Goal: Task Accomplishment & Management: Manage account settings

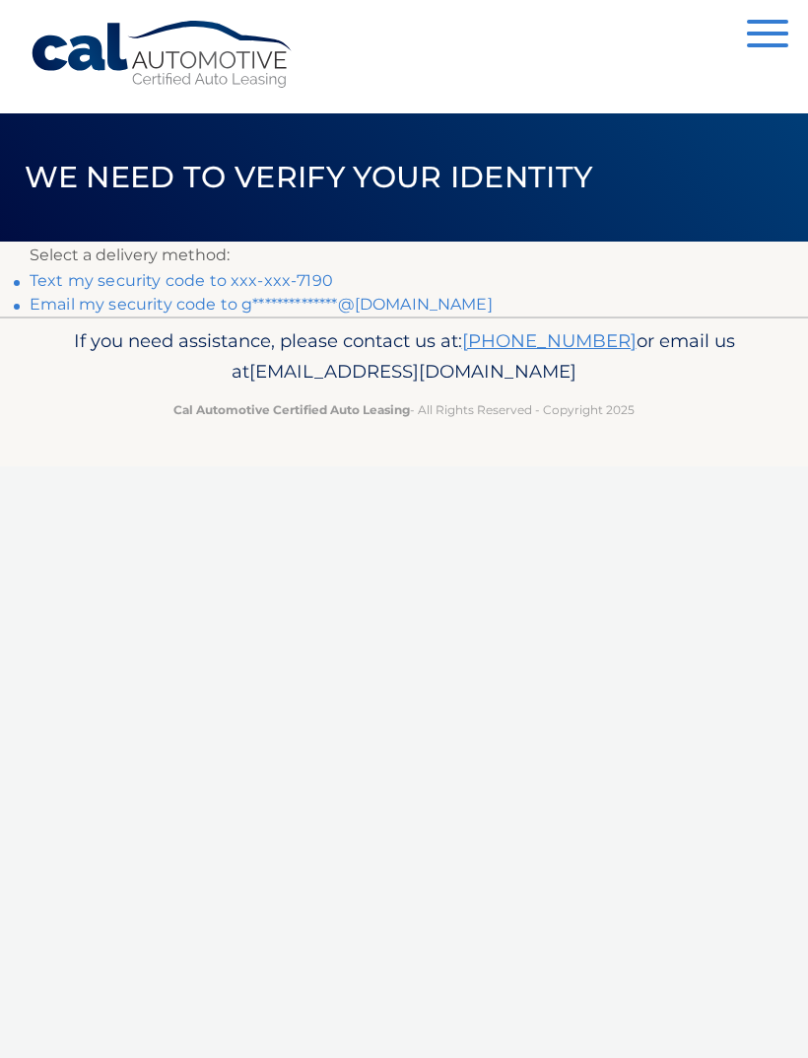
click at [65, 281] on link "Text my security code to xxx-xxx-7190" at bounding box center [182, 280] width 304 height 19
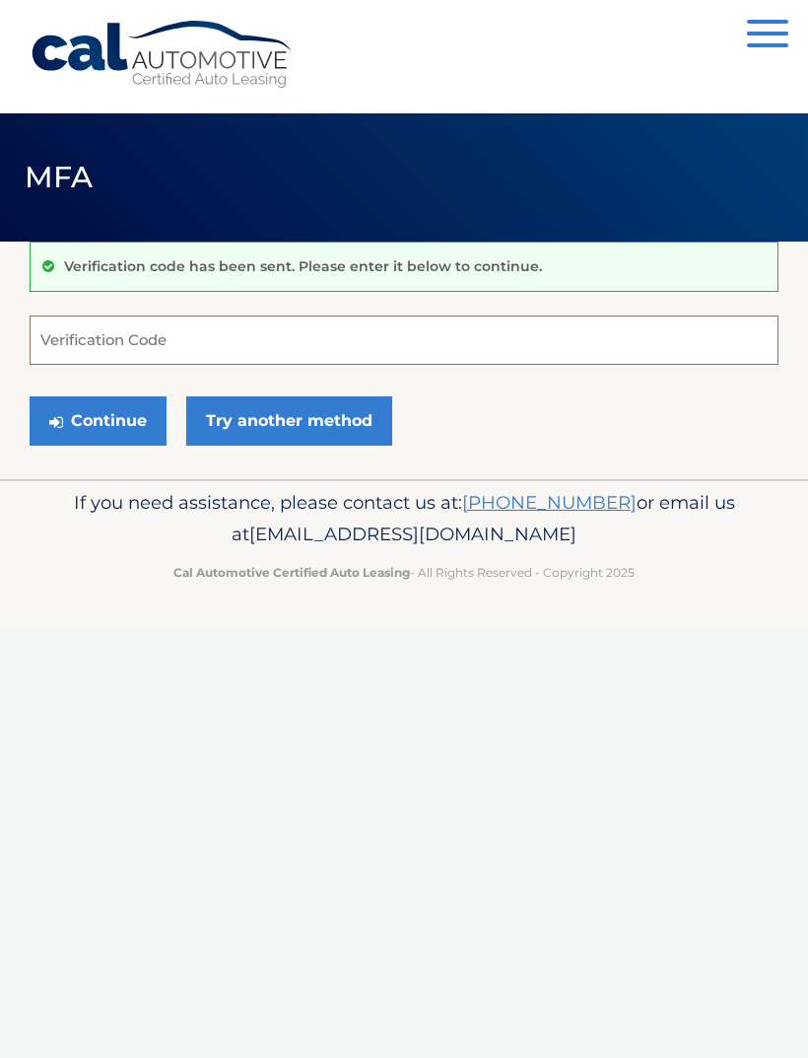
click at [86, 338] on input "Verification Code" at bounding box center [404, 340] width 749 height 49
type input "136825"
click at [98, 420] on button "Continue" at bounding box center [98, 420] width 137 height 49
click at [70, 417] on button "Continue" at bounding box center [98, 420] width 137 height 49
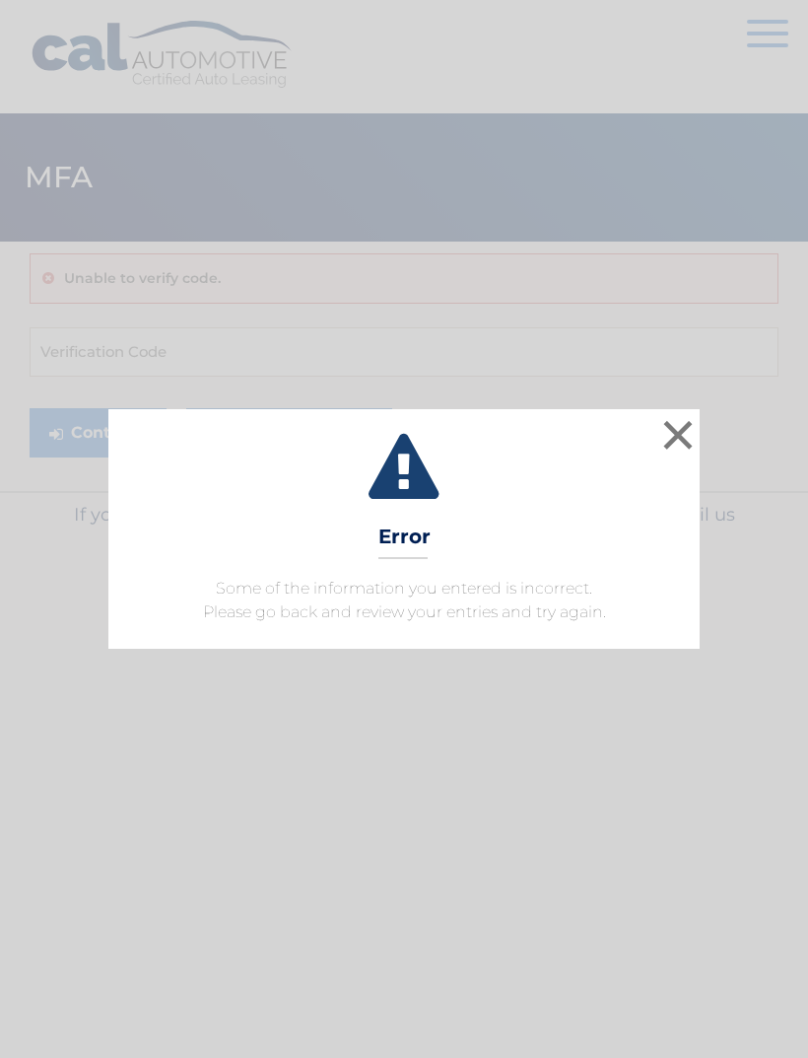
click at [678, 429] on button "×" at bounding box center [678, 434] width 39 height 39
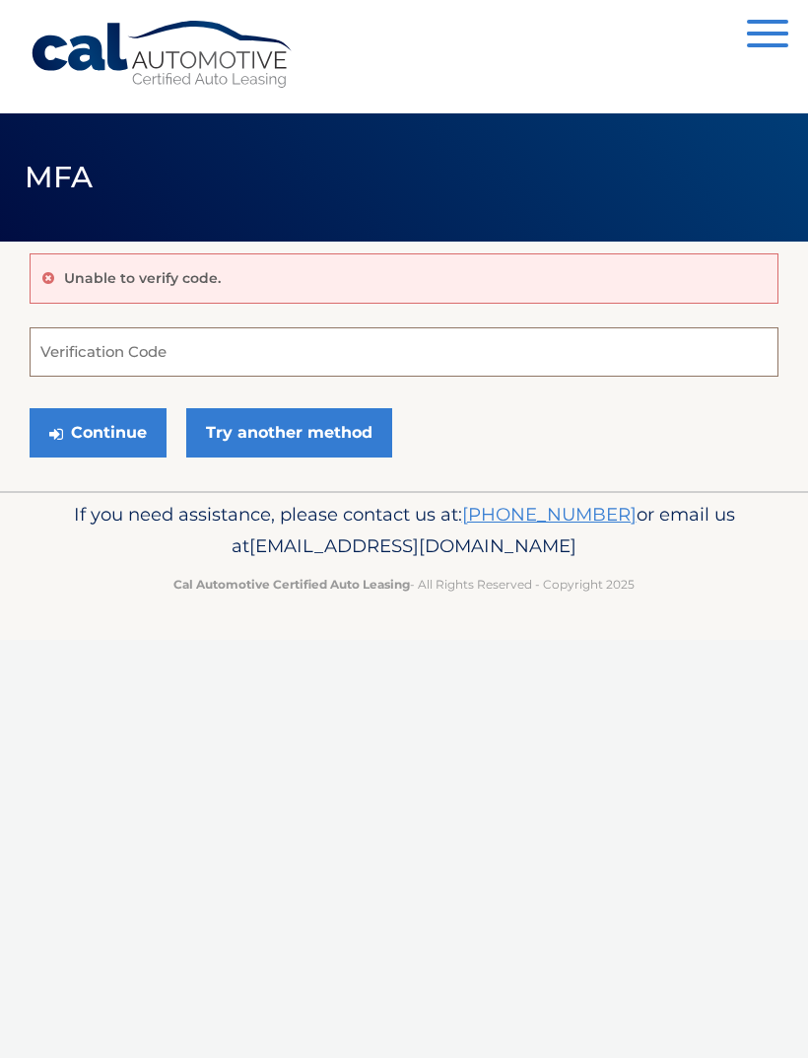
click at [42, 355] on input "Verification Code" at bounding box center [404, 351] width 749 height 49
click at [224, 431] on link "Try another method" at bounding box center [289, 432] width 206 height 49
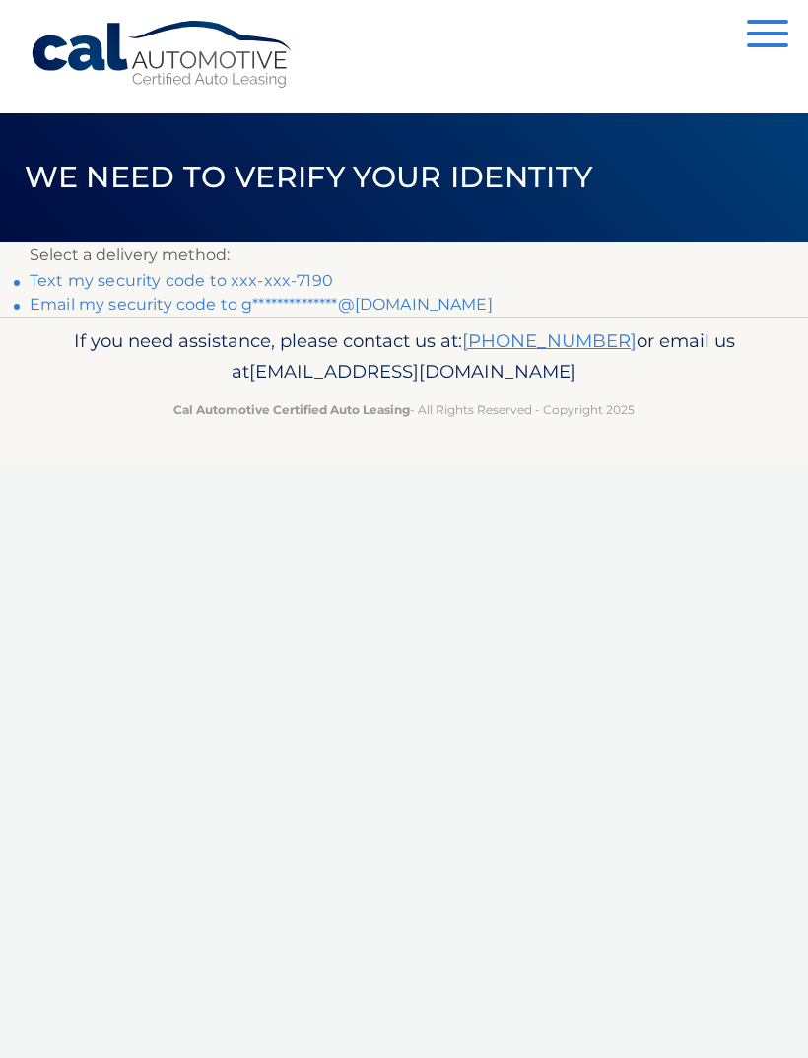
click at [206, 306] on link "**********" at bounding box center [261, 304] width 463 height 19
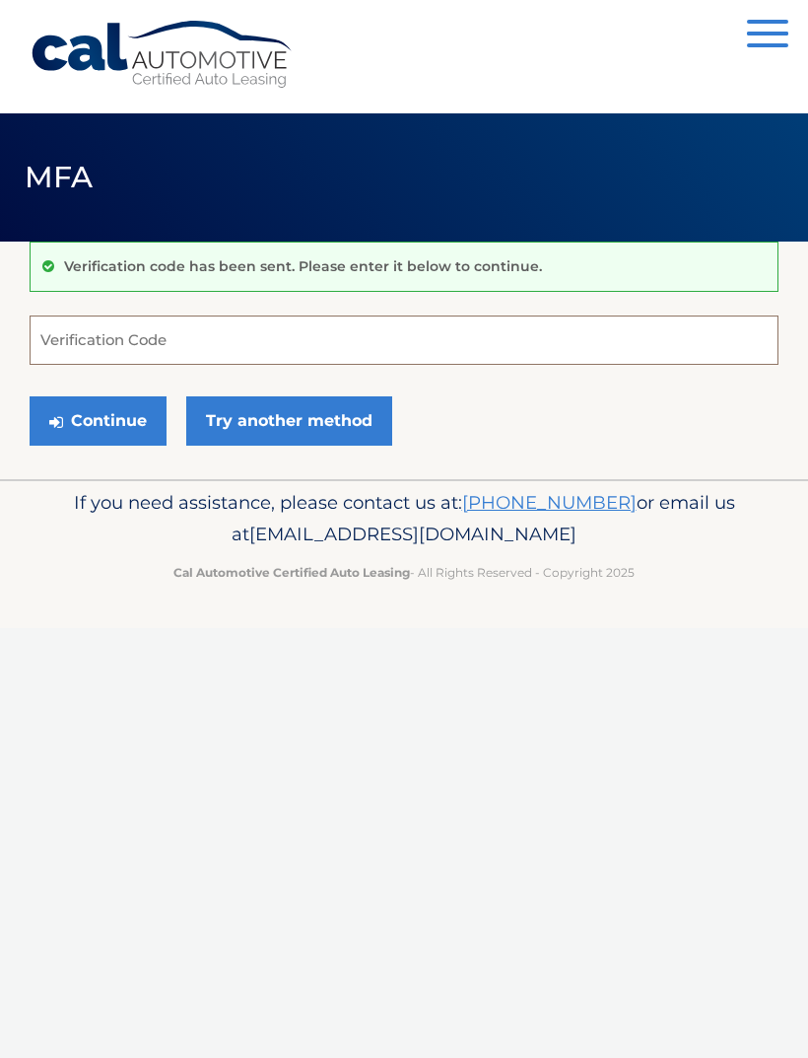
type input ")"
click at [494, 331] on input "Verification Code" at bounding box center [404, 340] width 749 height 49
click at [109, 435] on button "Continue" at bounding box center [98, 420] width 137 height 49
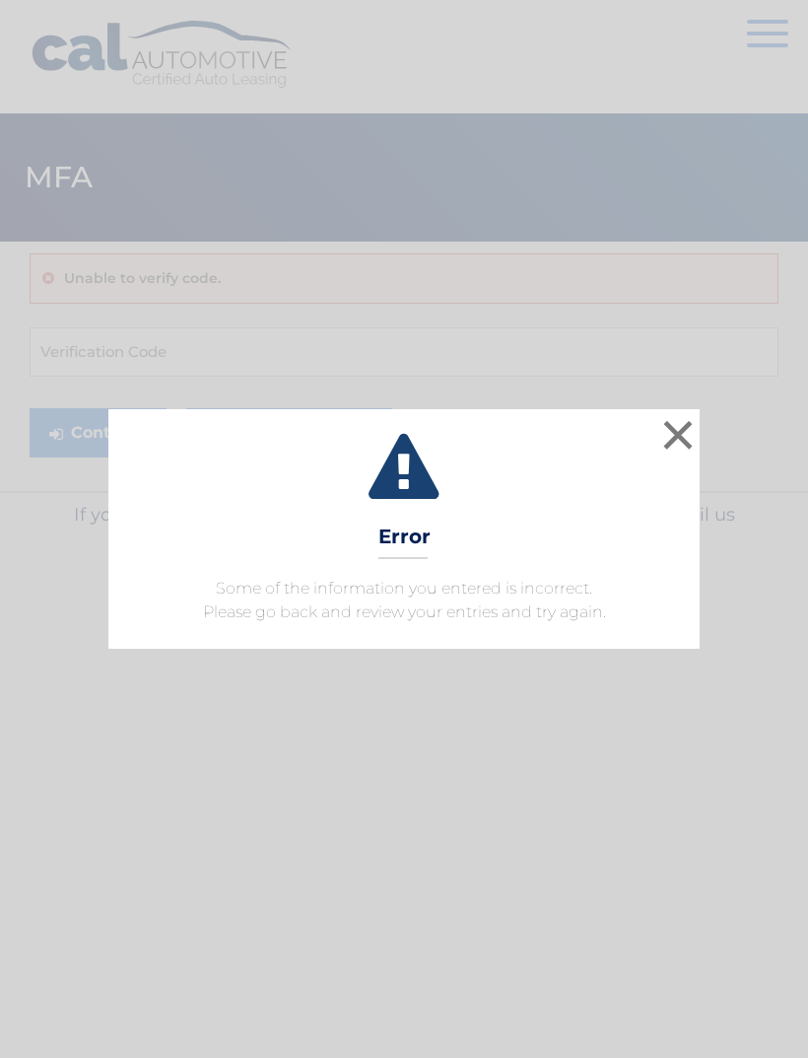
click at [672, 444] on button "×" at bounding box center [678, 434] width 39 height 39
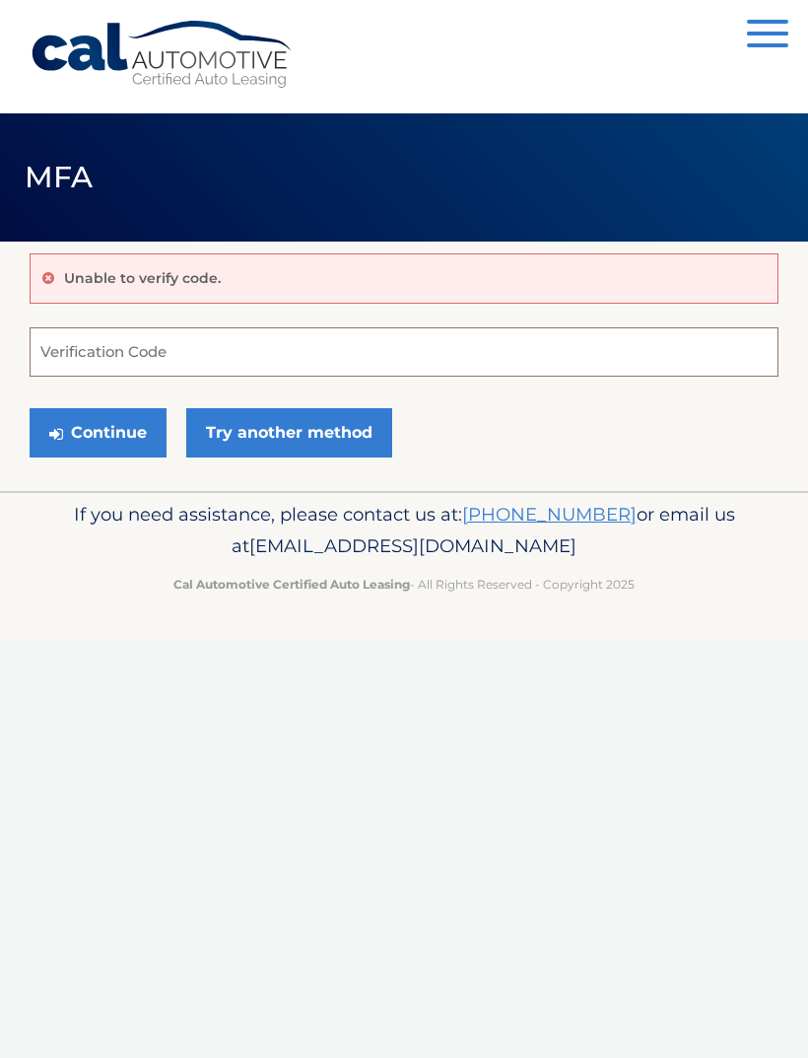
click at [378, 350] on input "Verification Code" at bounding box center [404, 351] width 749 height 49
click at [91, 356] on input "Verification Code" at bounding box center [404, 351] width 749 height 49
paste input "326895"
type input "326895"
click at [131, 439] on button "Continue" at bounding box center [98, 432] width 137 height 49
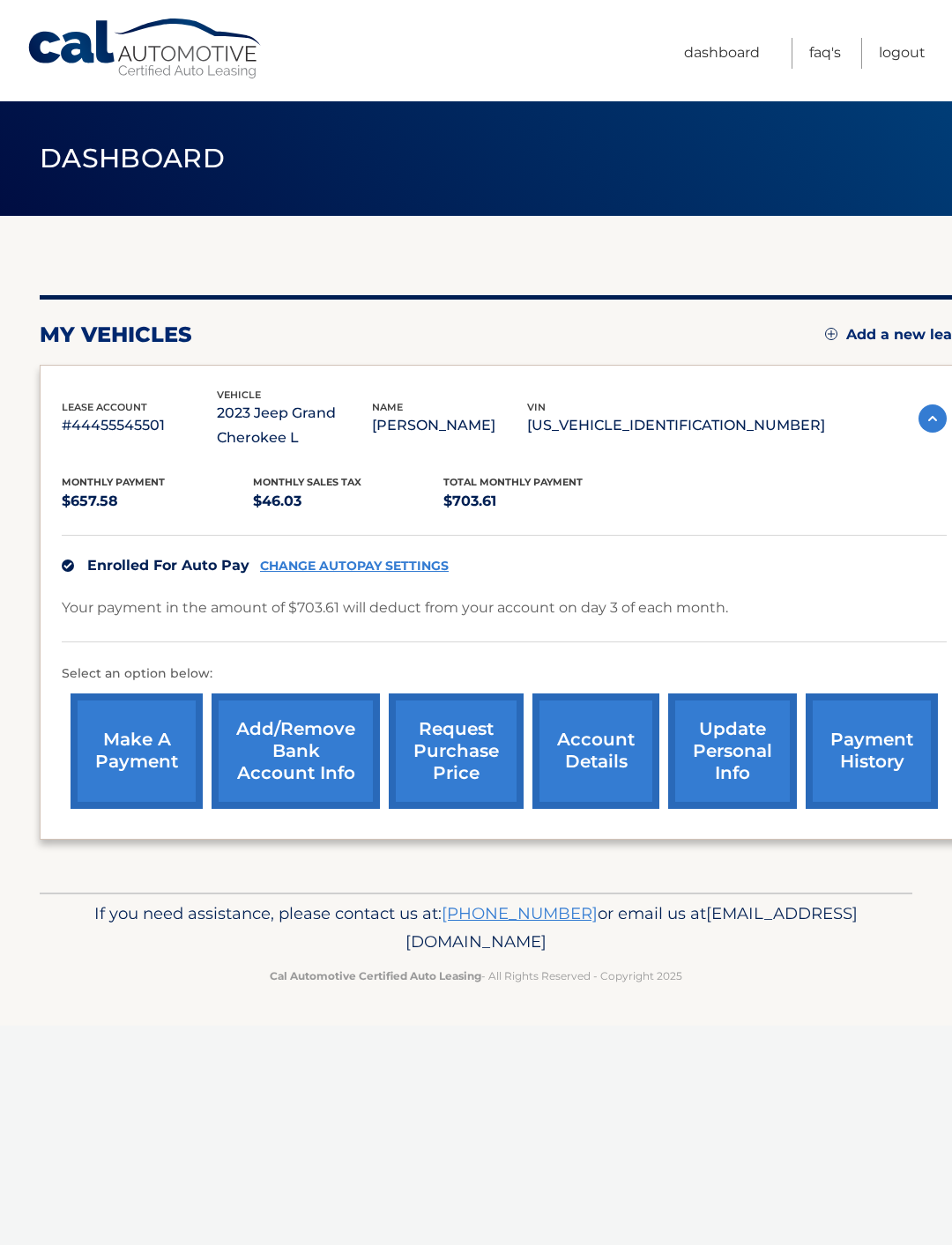
click at [313, 773] on link "Add/Remove bank account info" at bounding box center [296, 751] width 168 height 115
click at [603, 776] on link "account details" at bounding box center [596, 751] width 127 height 115
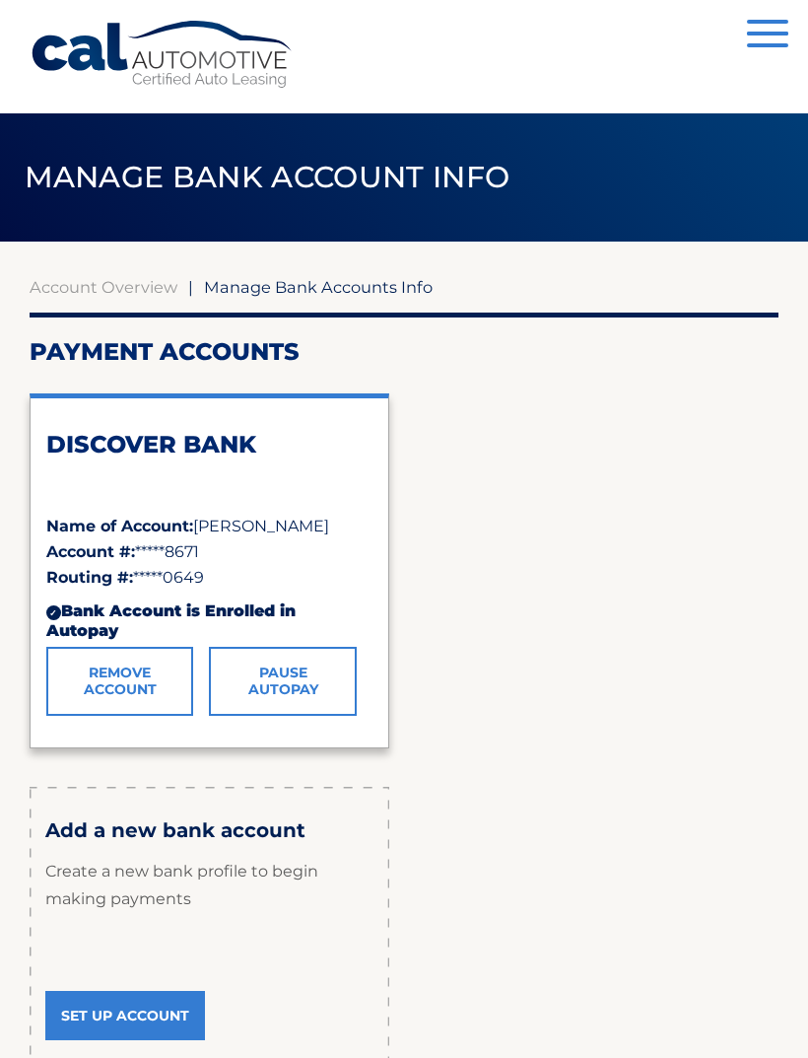
click at [760, 44] on span "button" at bounding box center [767, 45] width 41 height 4
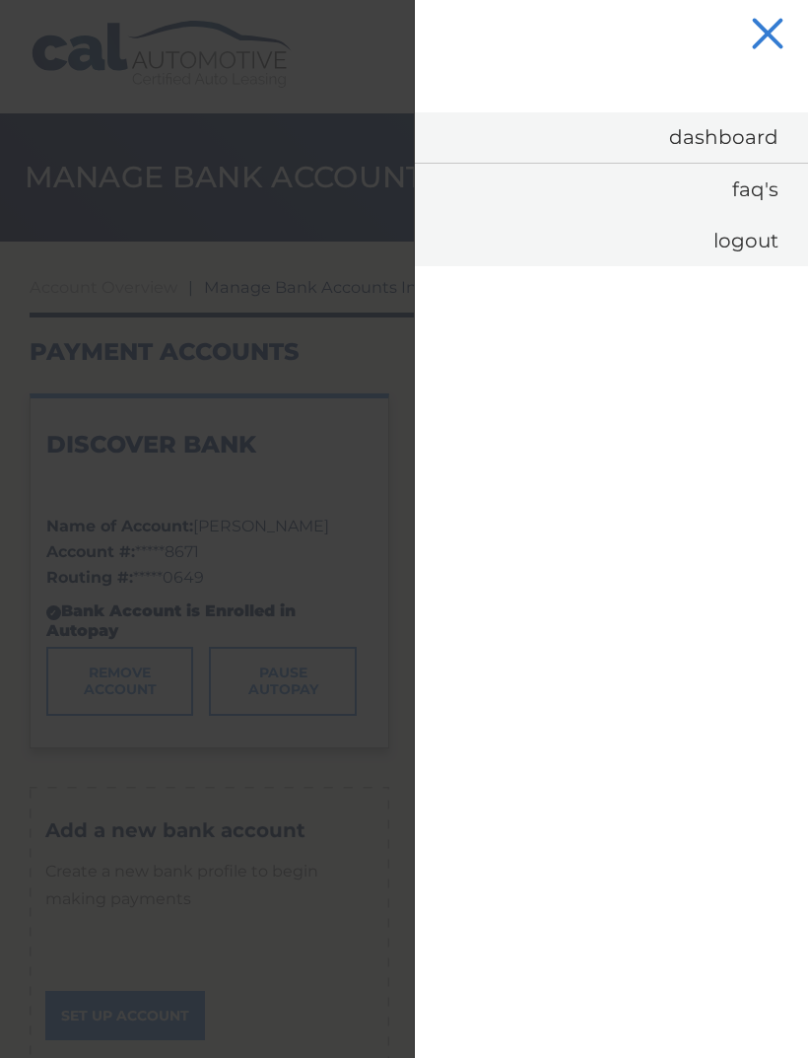
click at [762, 22] on button "Menu" at bounding box center [767, 36] width 41 height 33
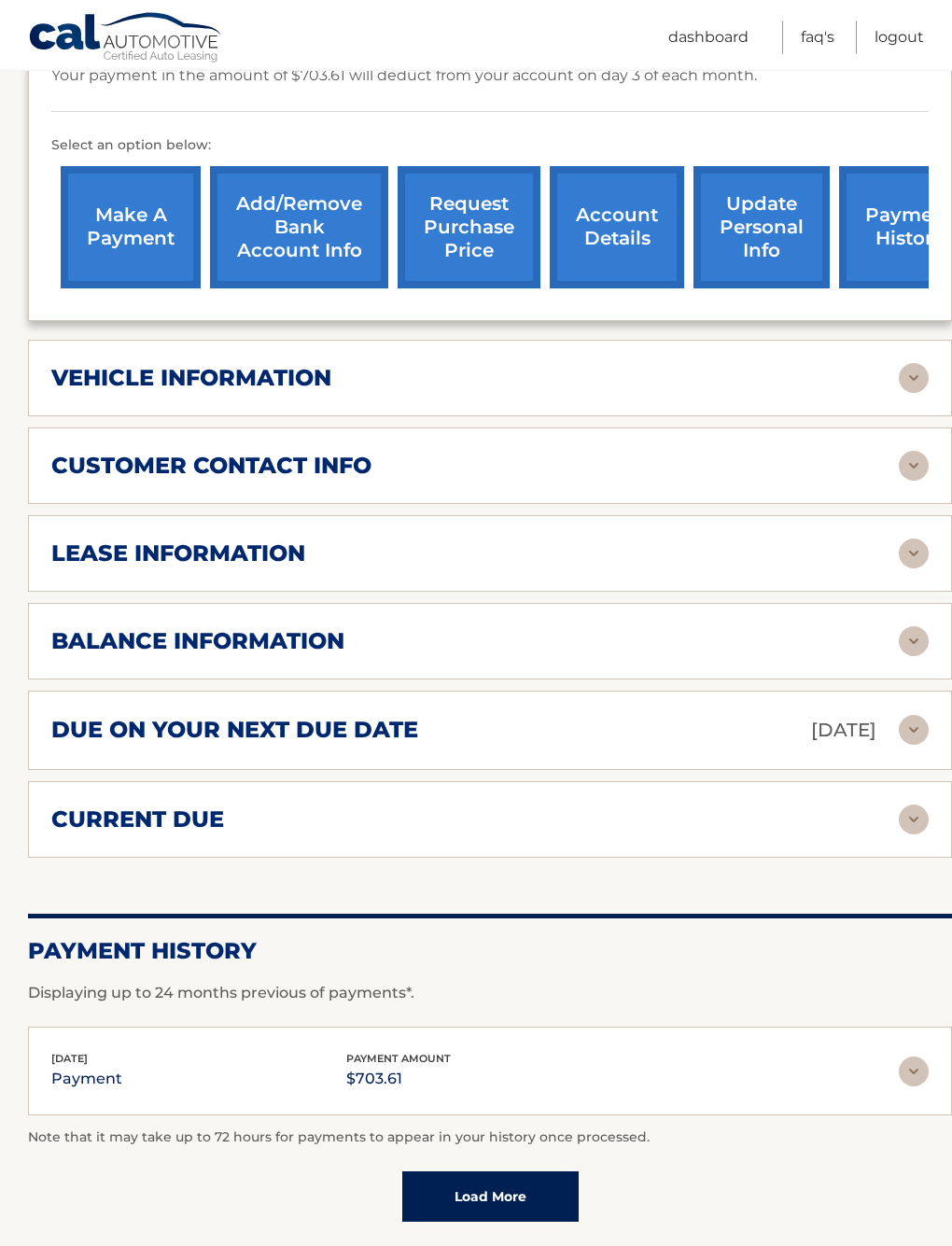
scroll to position [581, 0]
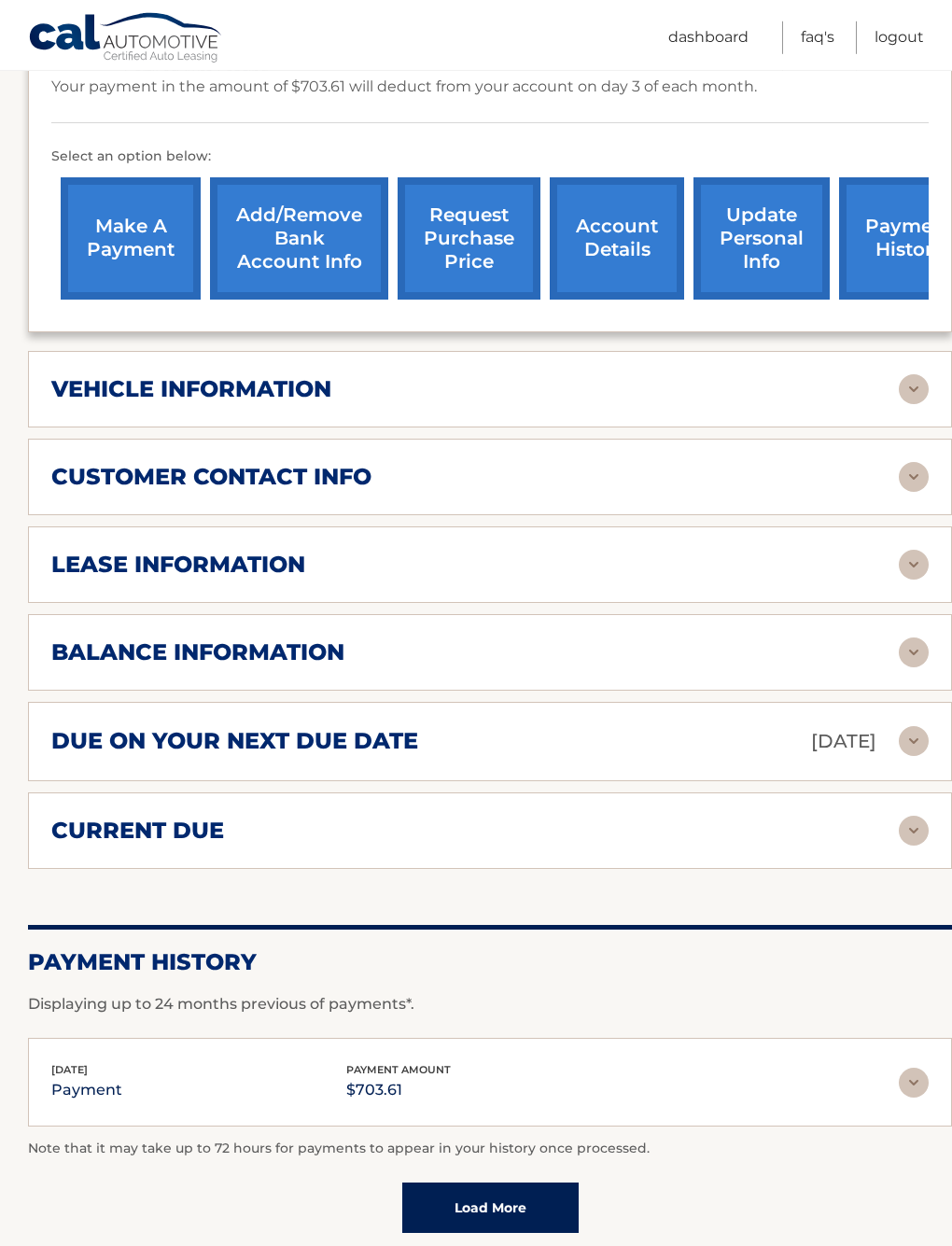
click at [916, 571] on img at bounding box center [913, 565] width 30 height 30
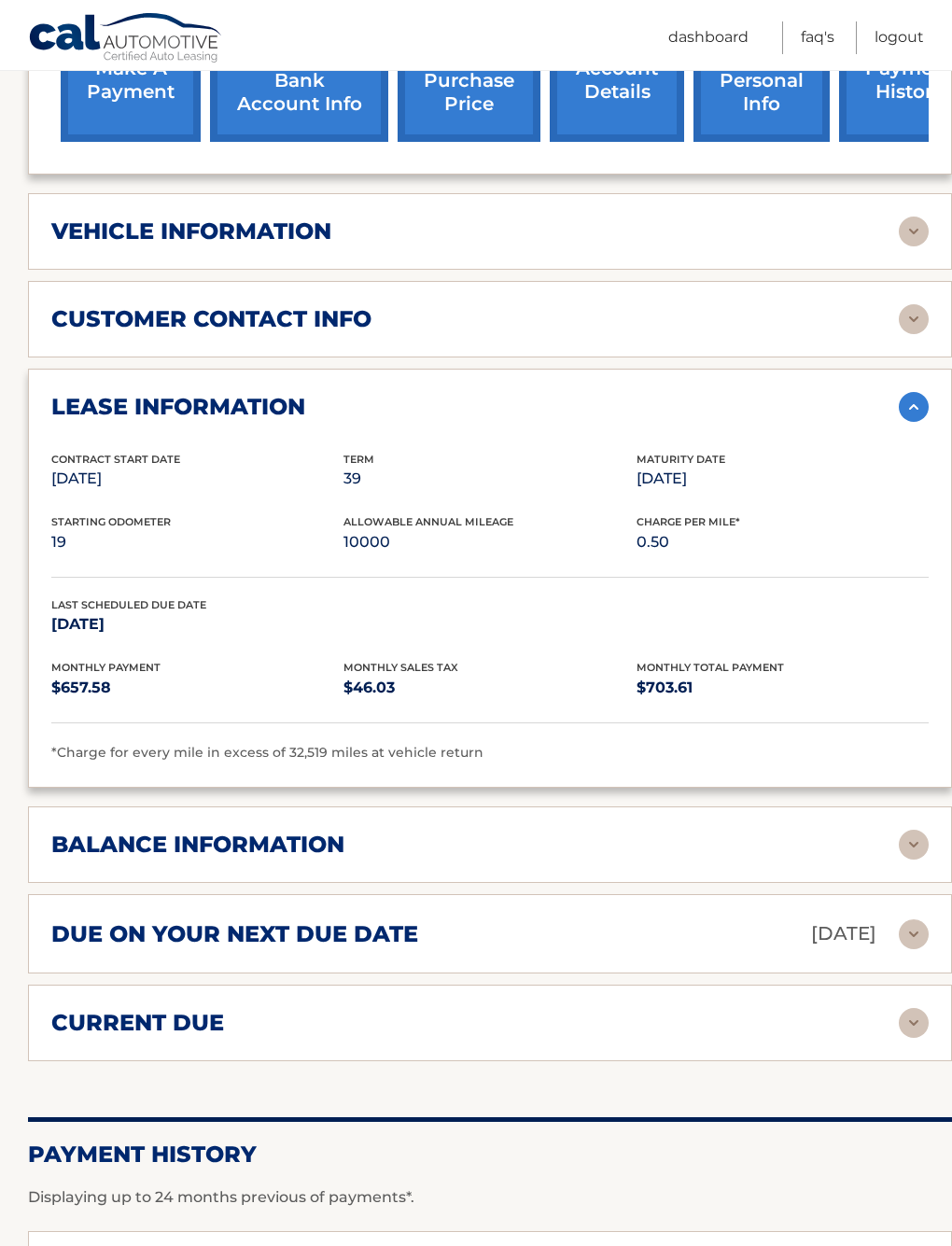
scroll to position [743, 0]
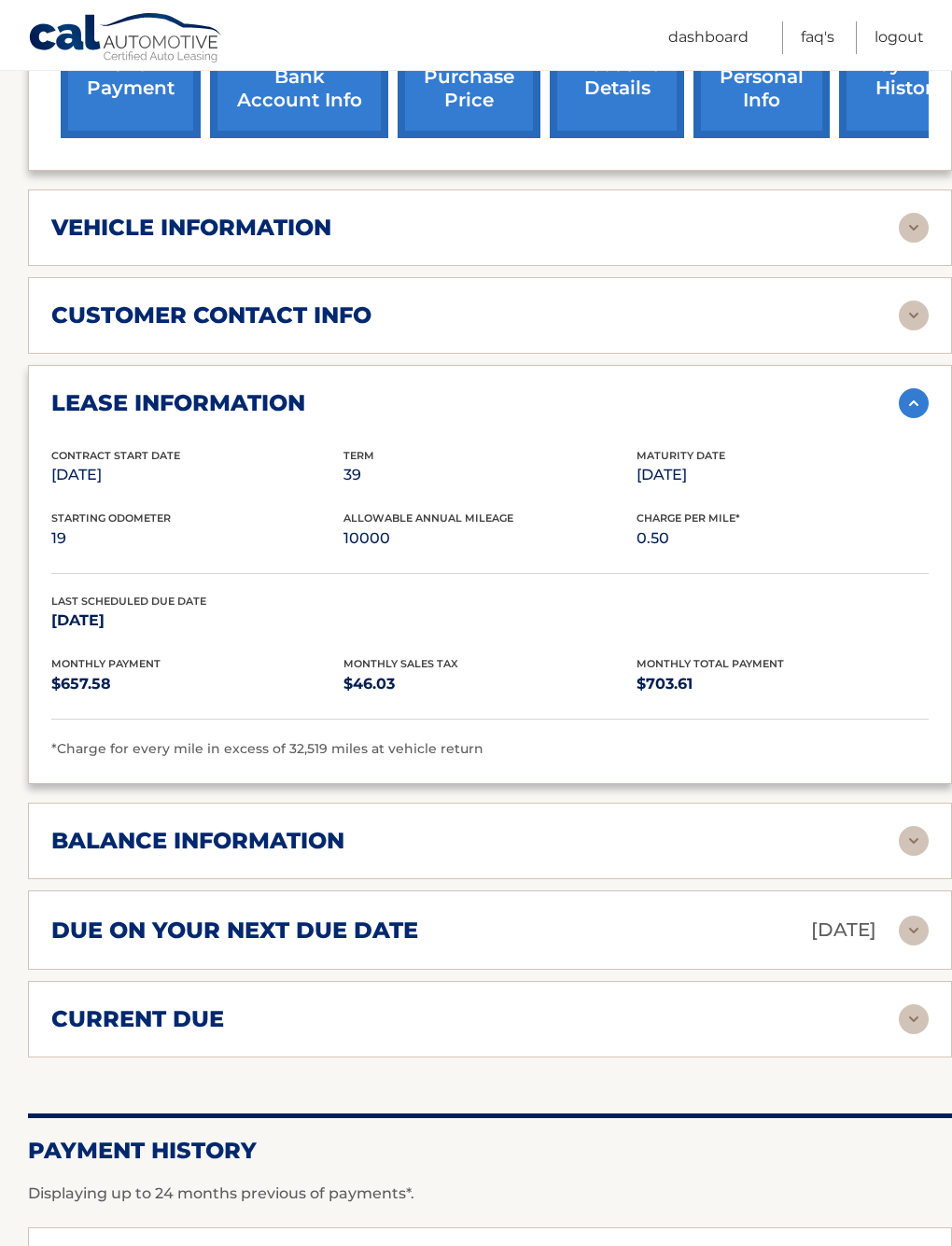
click at [912, 845] on img at bounding box center [913, 842] width 30 height 30
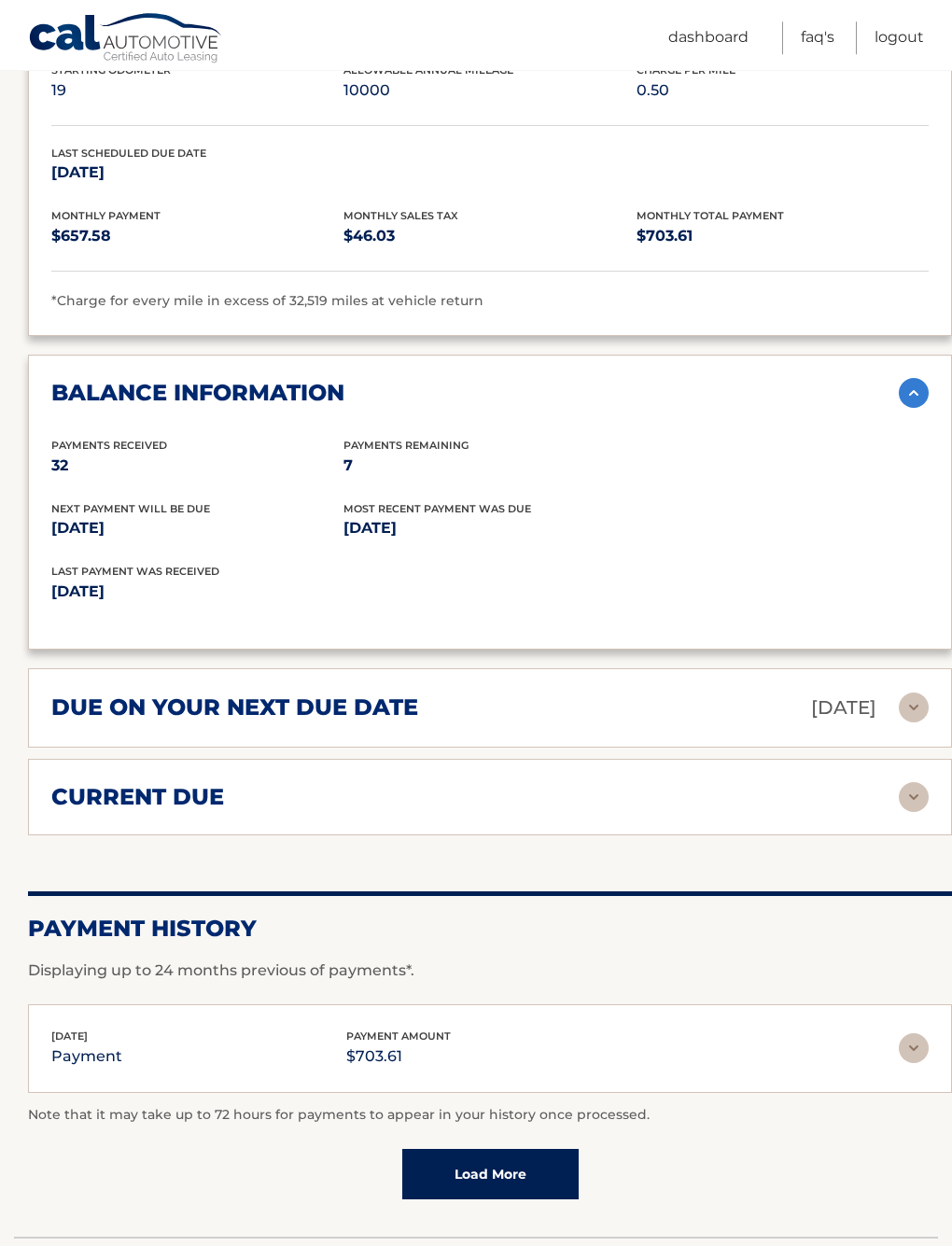
scroll to position [1190, 0]
click at [532, 1167] on link "Load More" at bounding box center [490, 1175] width 176 height 50
